Goal: Transaction & Acquisition: Obtain resource

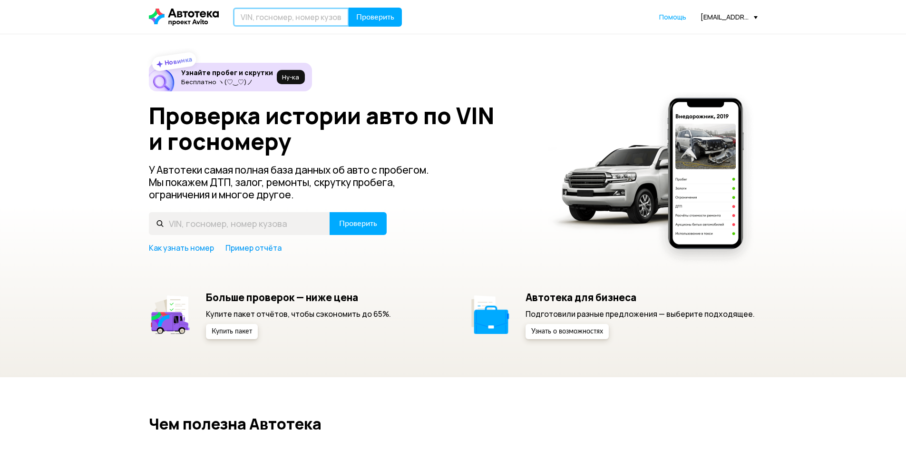
click at [310, 20] on input "text" at bounding box center [291, 17] width 116 height 19
type input "О263УО193"
click at [399, 17] on button "Проверить" at bounding box center [375, 17] width 53 height 19
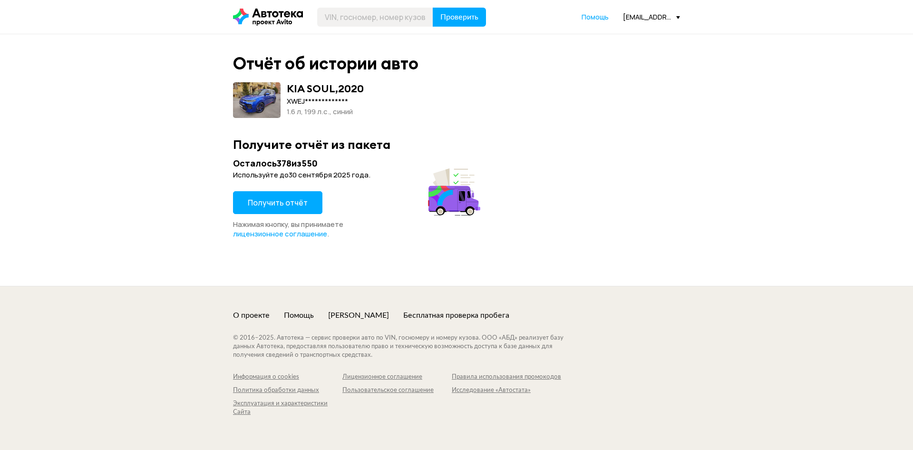
click at [277, 212] on button "Получить отчёт" at bounding box center [277, 202] width 89 height 23
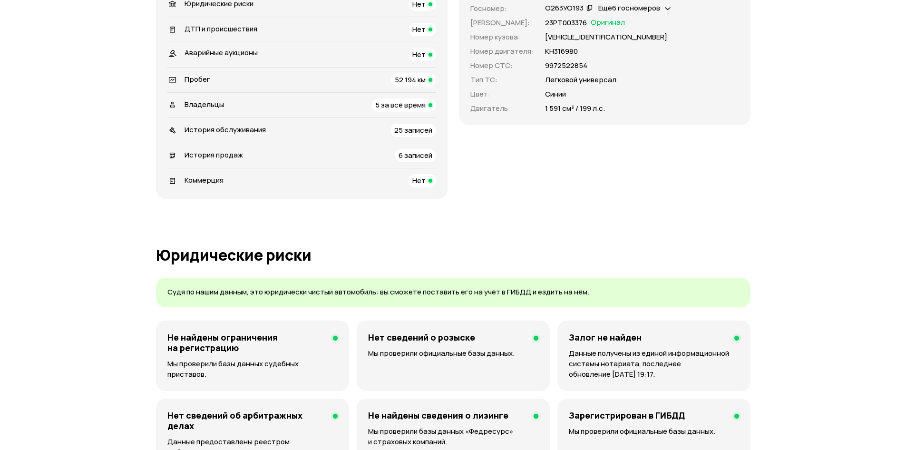
scroll to position [57, 0]
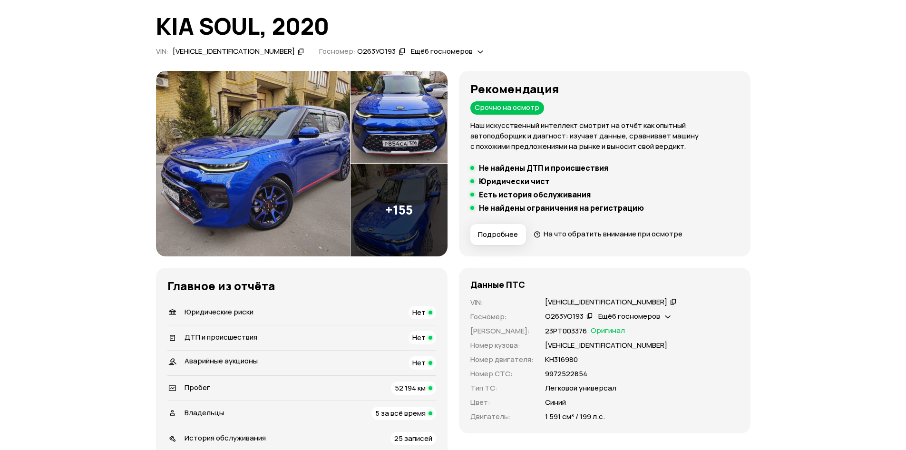
click at [573, 300] on div "[VEHICLE_IDENTIFICATION_NUMBER]" at bounding box center [606, 302] width 122 height 10
copy div "[VEHICLE_IDENTIFICATION_NUMBER]"
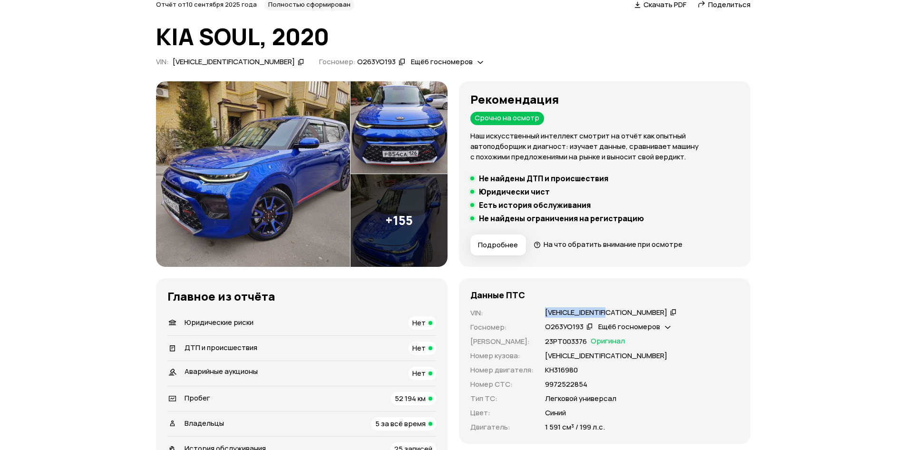
scroll to position [114, 0]
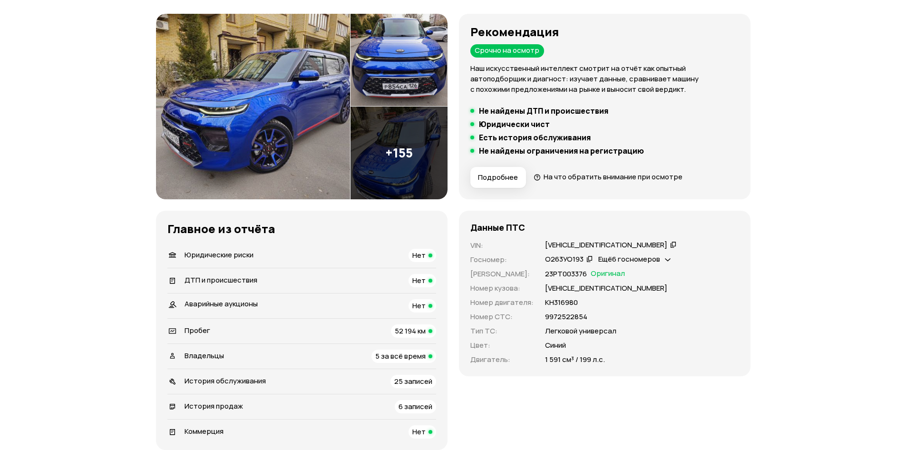
click at [558, 255] on div "О263УО193" at bounding box center [564, 259] width 39 height 10
copy div "О263УО193"
click at [565, 313] on p "9972522854" at bounding box center [566, 316] width 42 height 10
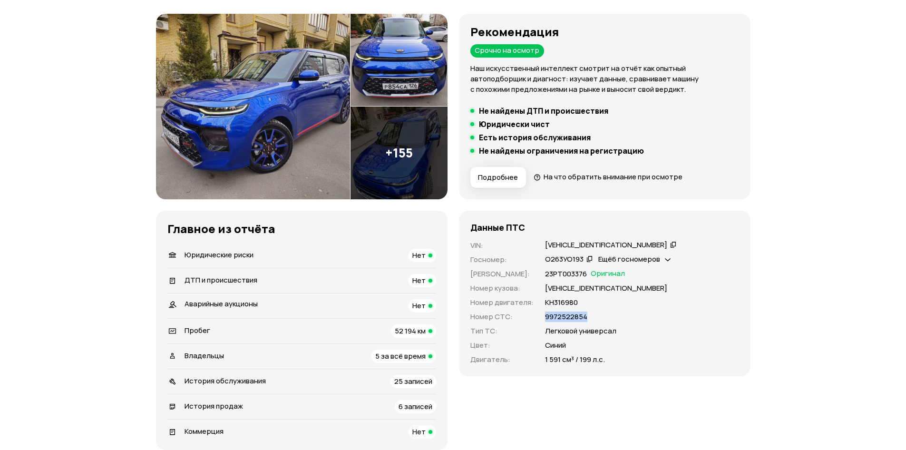
copy p "9972522854"
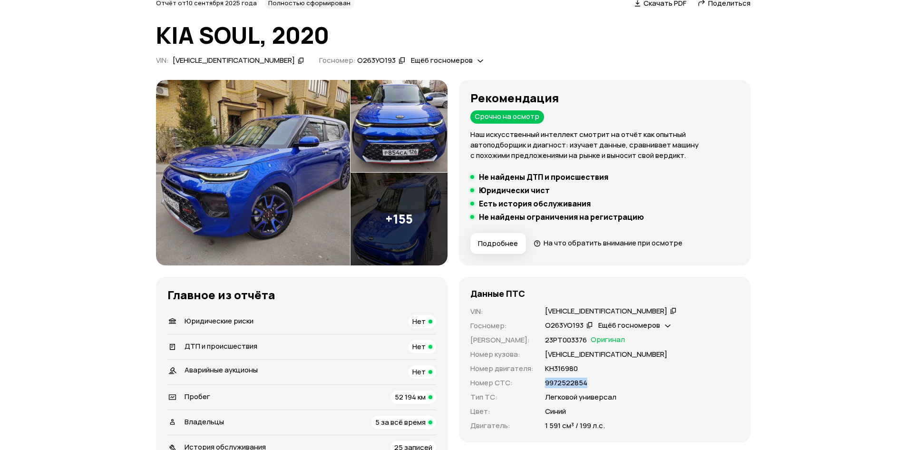
scroll to position [0, 0]
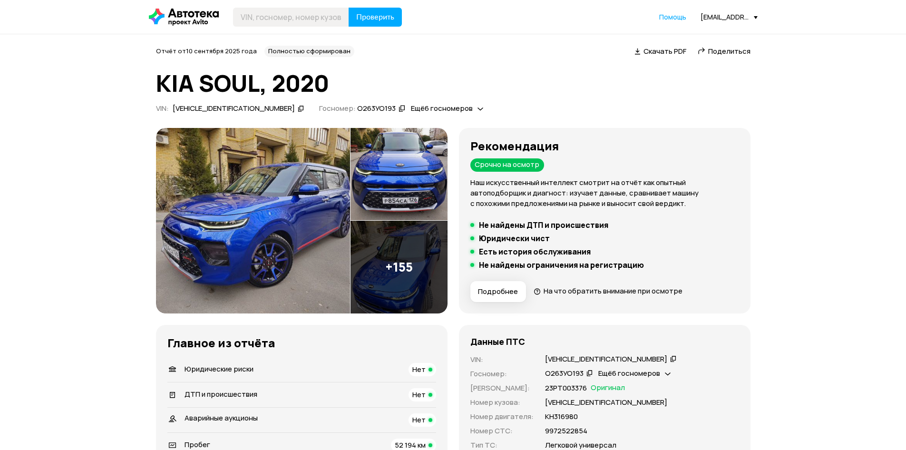
click at [671, 51] on span "Скачать PDF" at bounding box center [664, 51] width 43 height 10
